Goal: Task Accomplishment & Management: Use online tool/utility

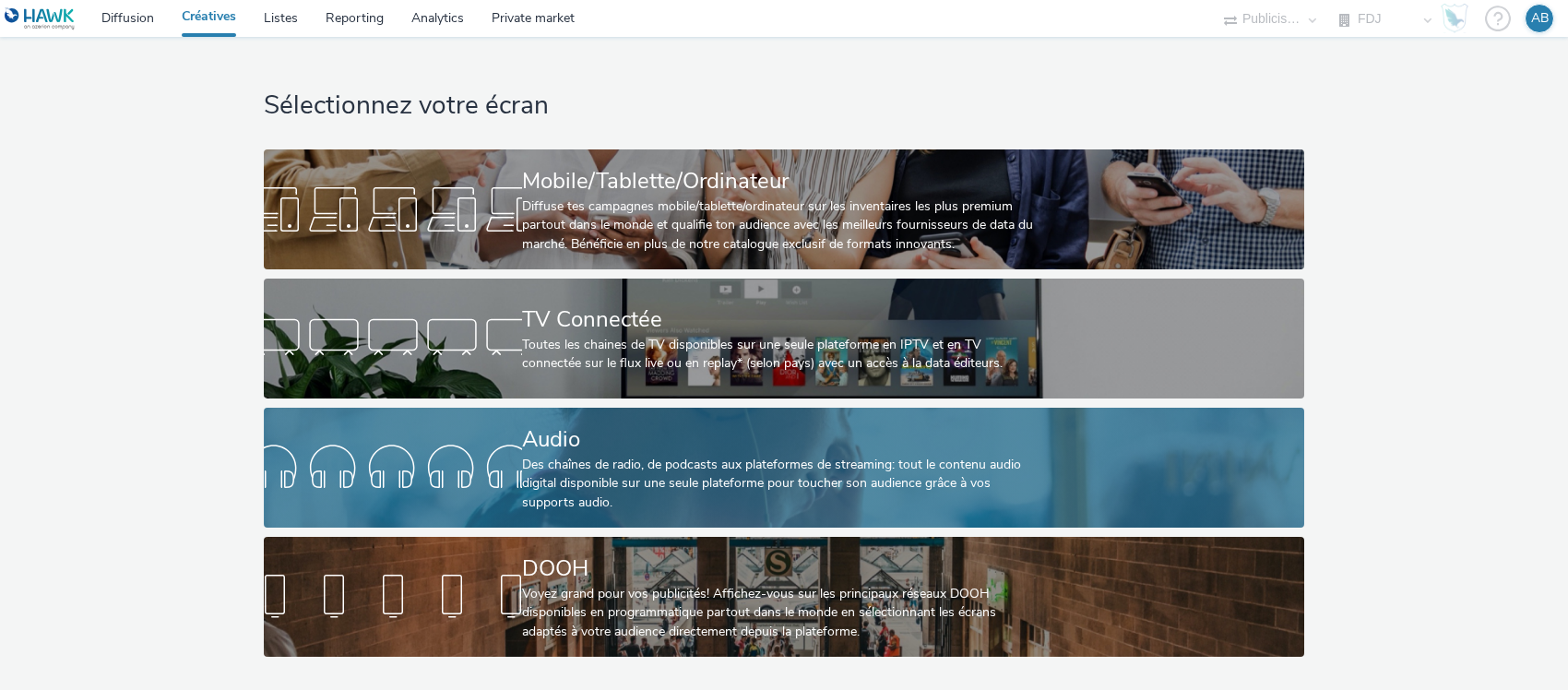
click at [849, 462] on div "Des chaînes de radio, de podcasts aux plateformes de streaming: tout le contenu…" at bounding box center [780, 484] width 517 height 57
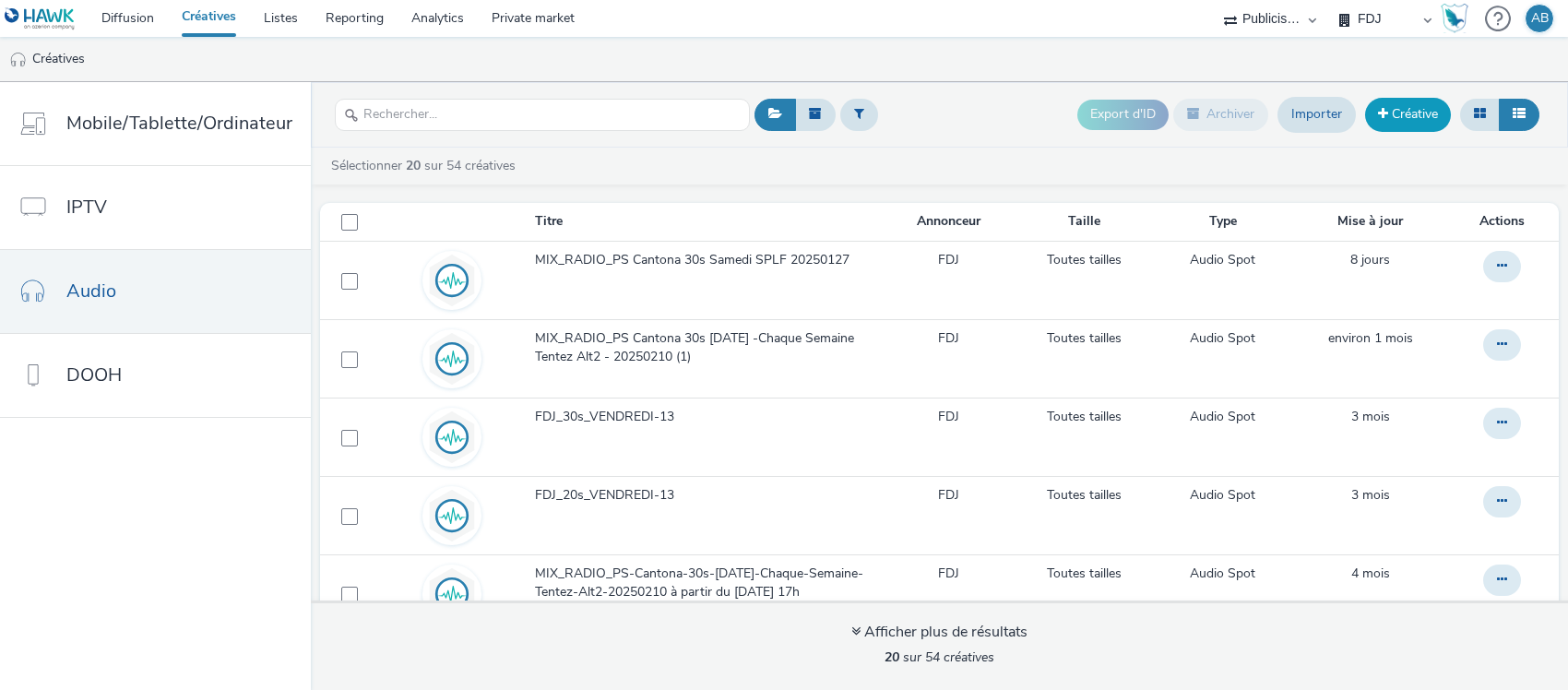
click at [1404, 115] on link "Créative" at bounding box center [1408, 114] width 86 height 33
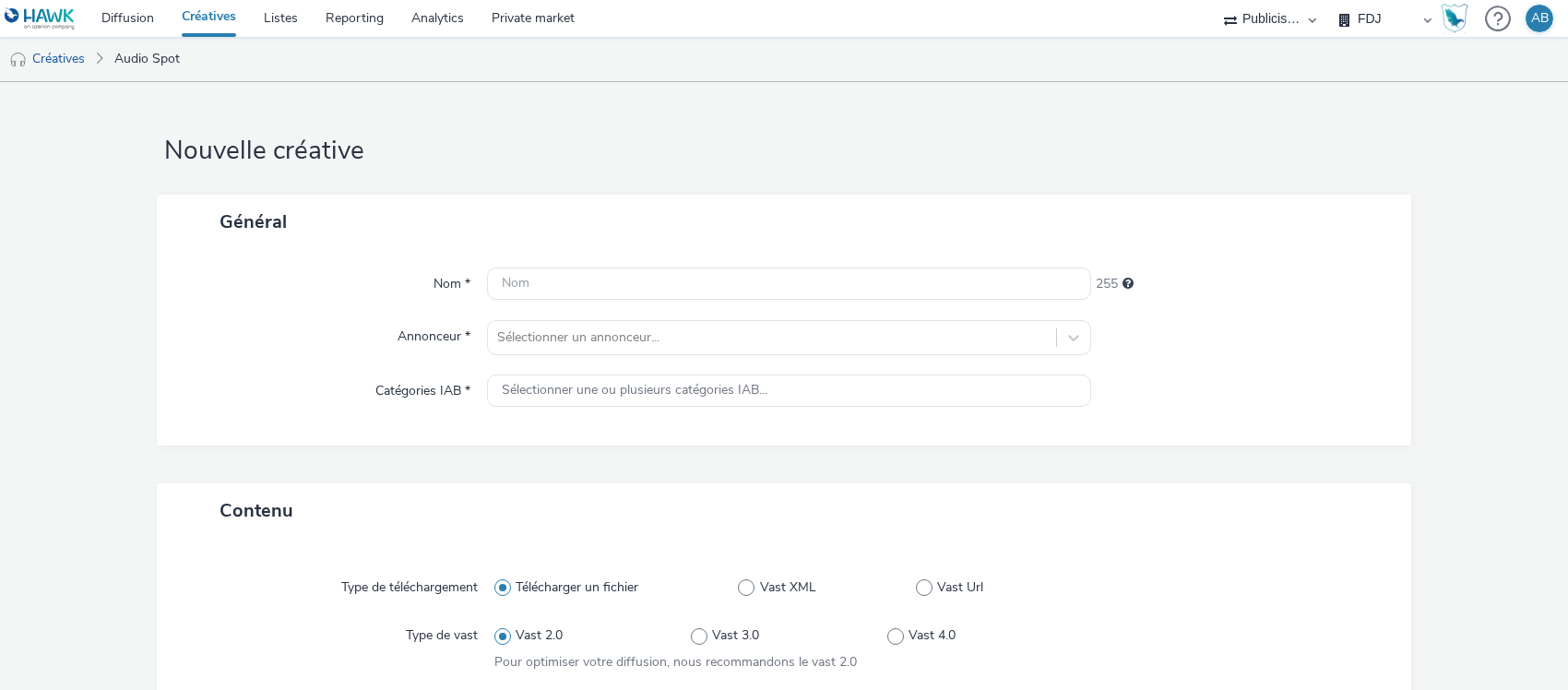
click at [784, 294] on input "text" at bounding box center [788, 284] width 604 height 32
paste input "EUROMILLIONS MEGA JACK VENDREDI_130M_30s_[DATE]"
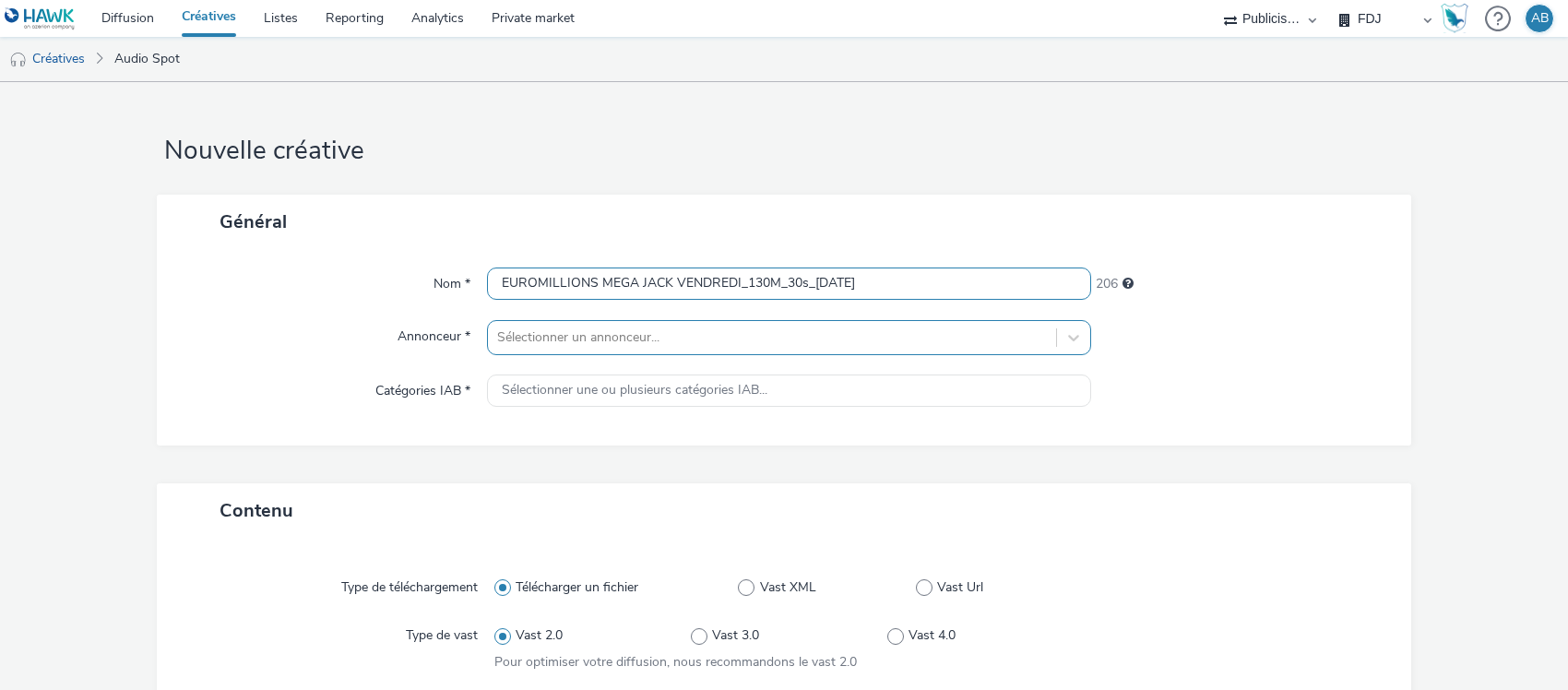
type input "EUROMILLIONS MEGA JACK VENDREDI_130M_30s_[DATE]"
click at [722, 342] on div at bounding box center [772, 338] width 550 height 22
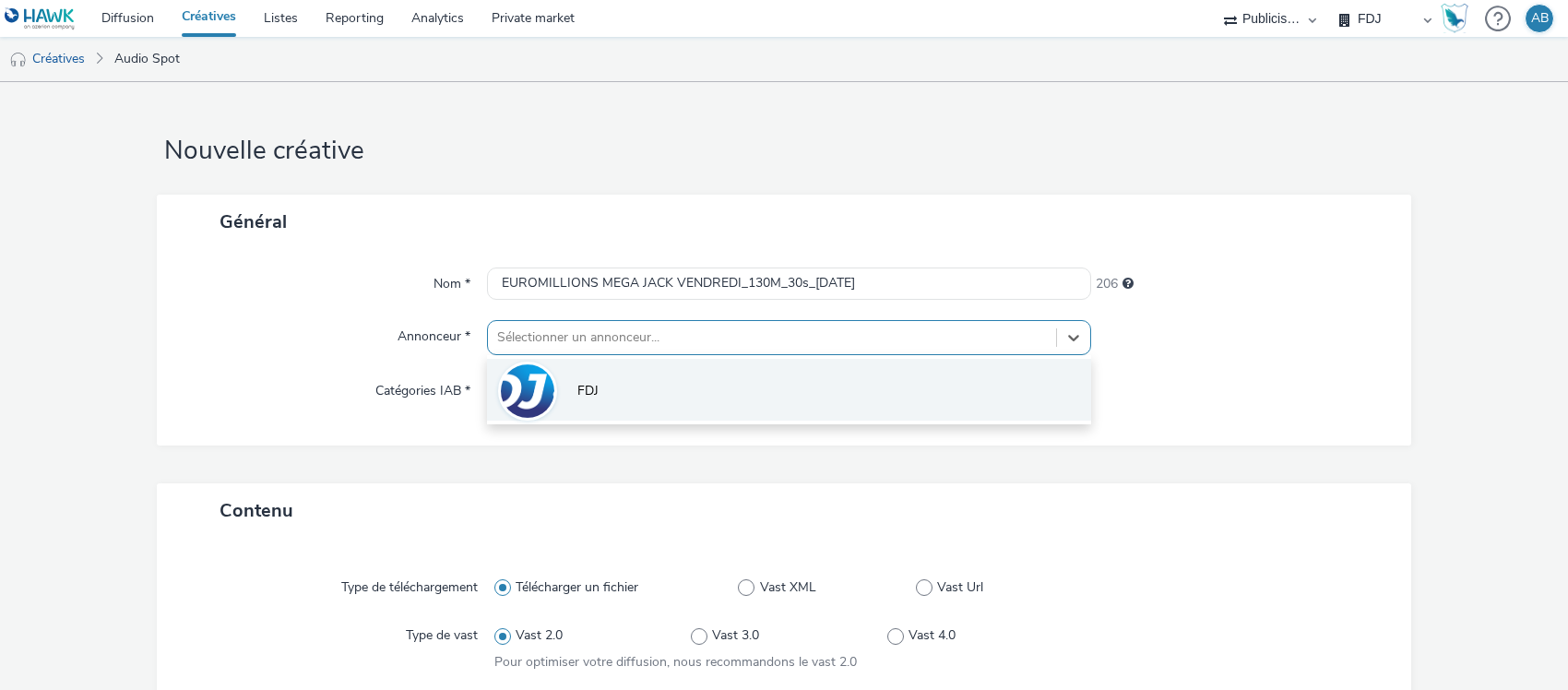
click at [703, 383] on li "FDJ" at bounding box center [788, 389] width 604 height 62
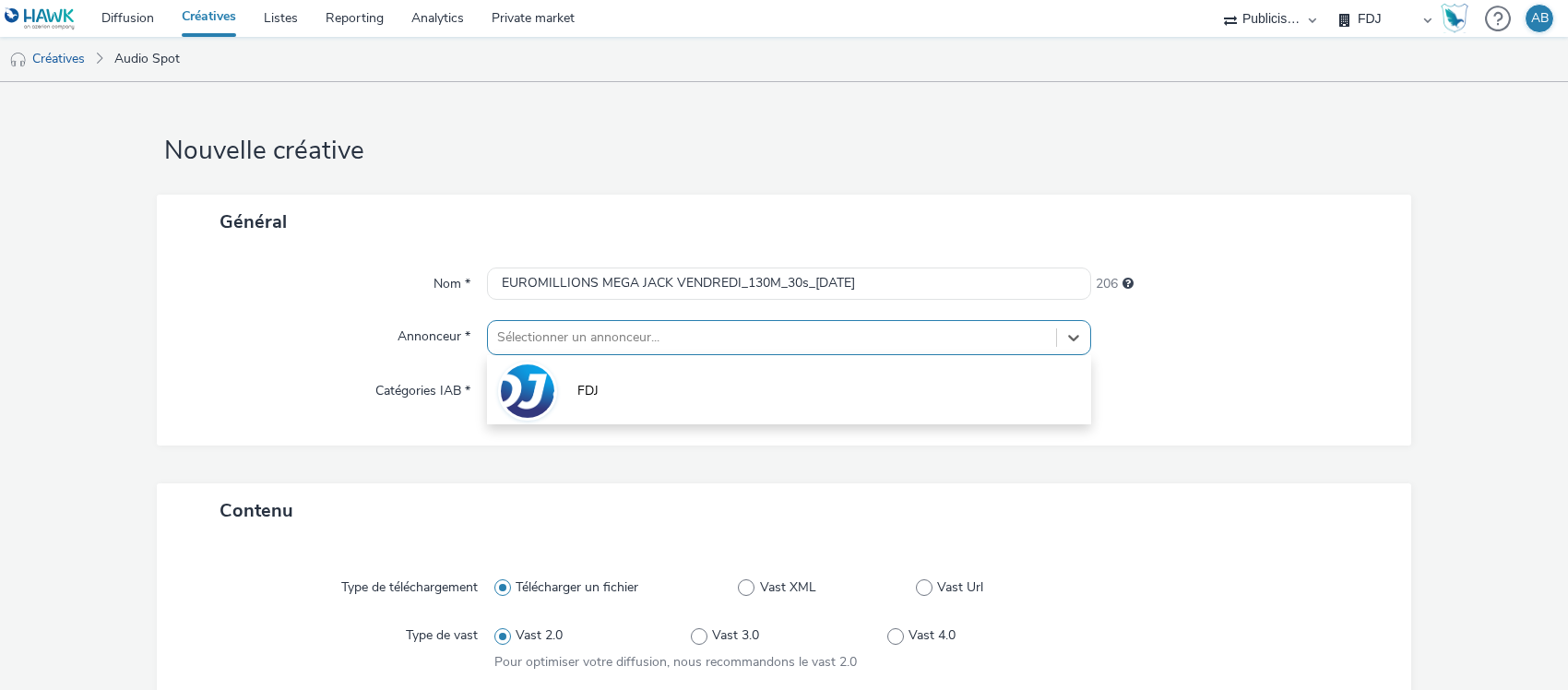
type input "[URL][DOMAIN_NAME]"
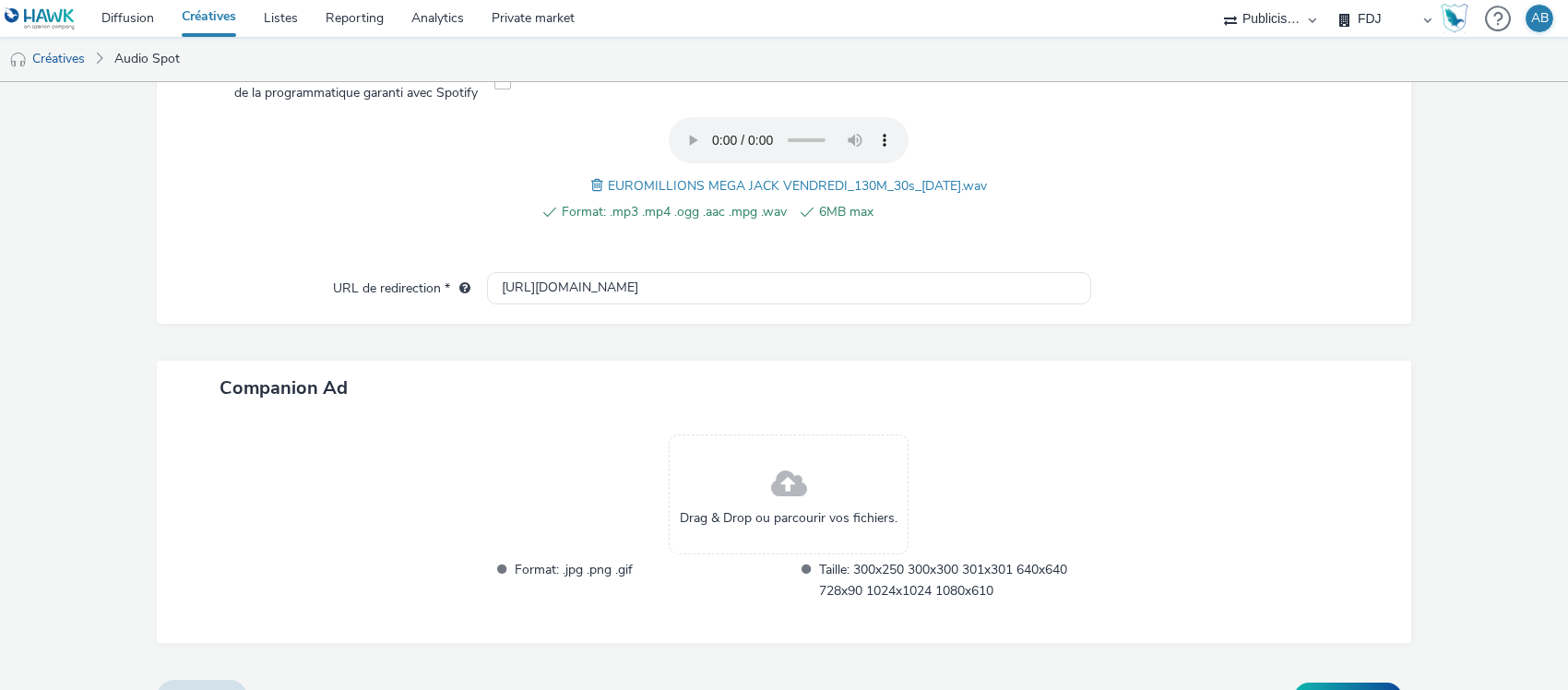
scroll to position [676, 0]
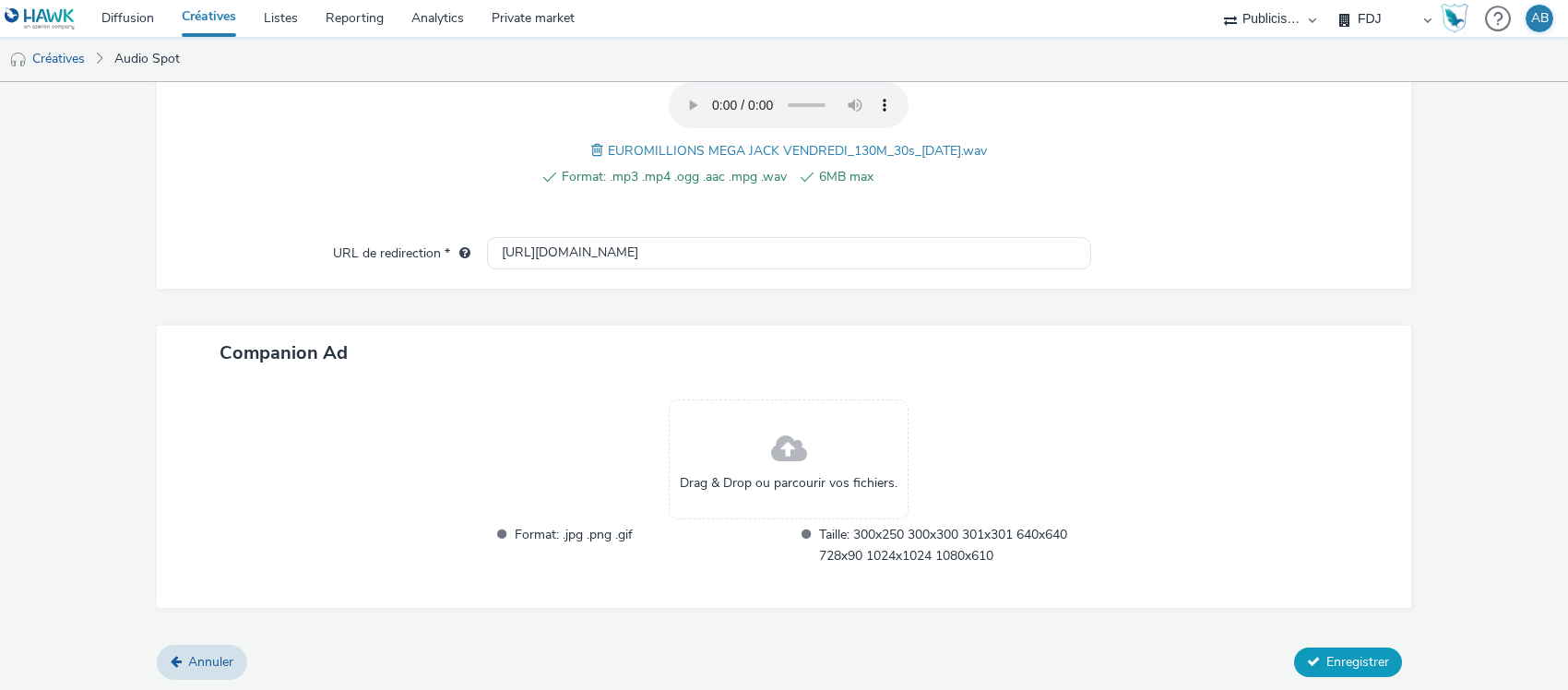
click at [1375, 659] on button "Enregistrer" at bounding box center [1348, 662] width 108 height 30
